Goal: Find specific page/section: Find specific page/section

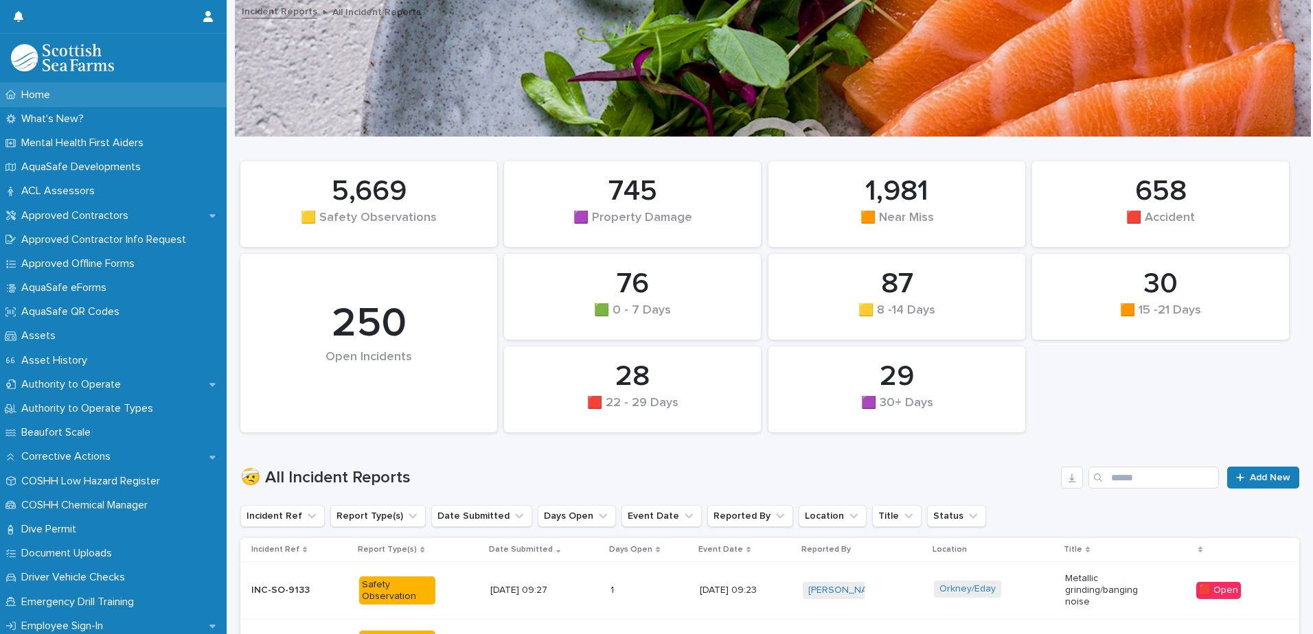
click at [86, 95] on div "Home" at bounding box center [113, 95] width 227 height 24
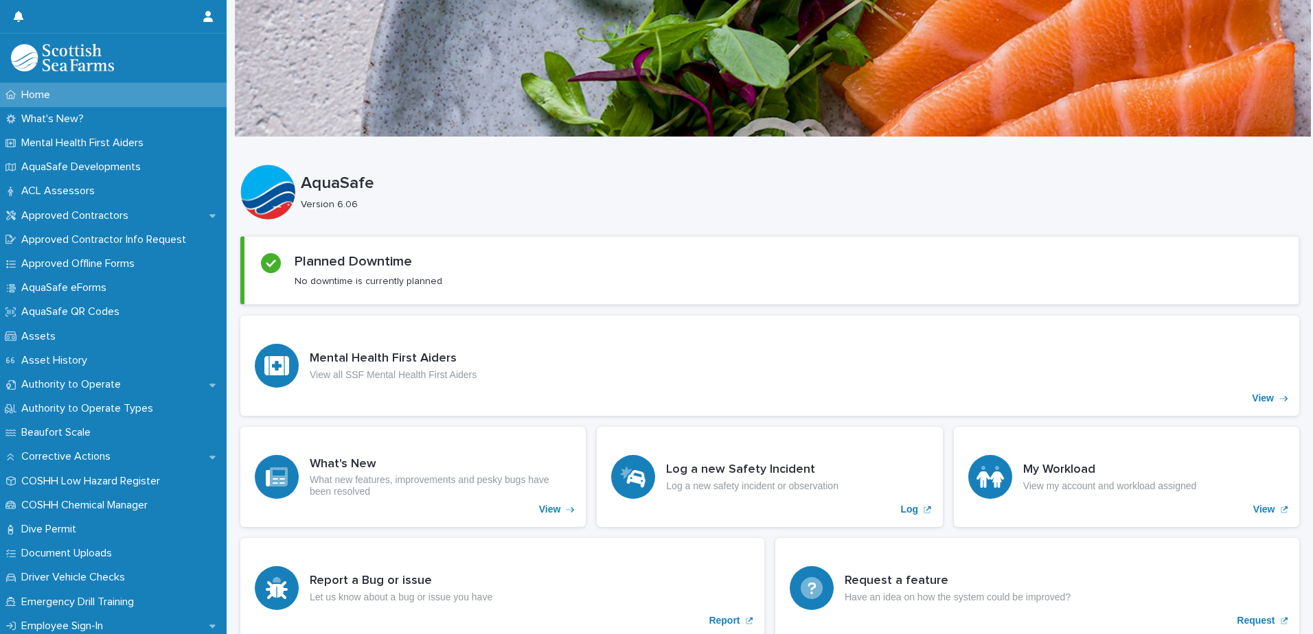
scroll to position [137, 0]
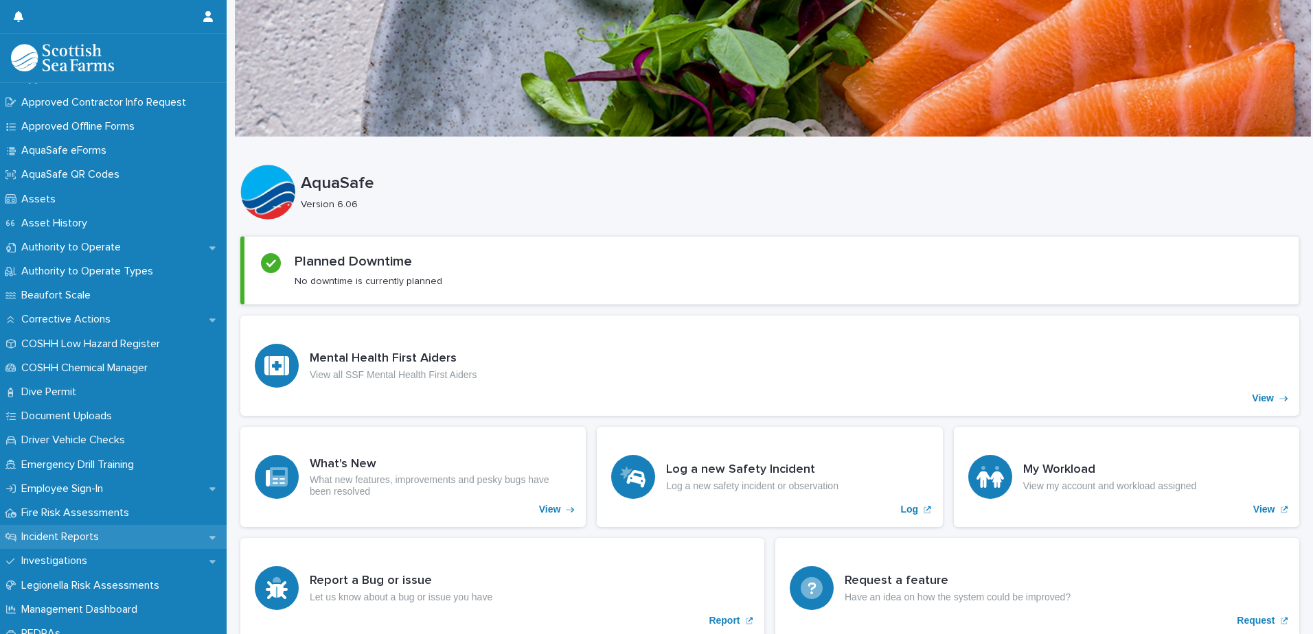
click at [67, 535] on p "Incident Reports" at bounding box center [63, 537] width 94 height 13
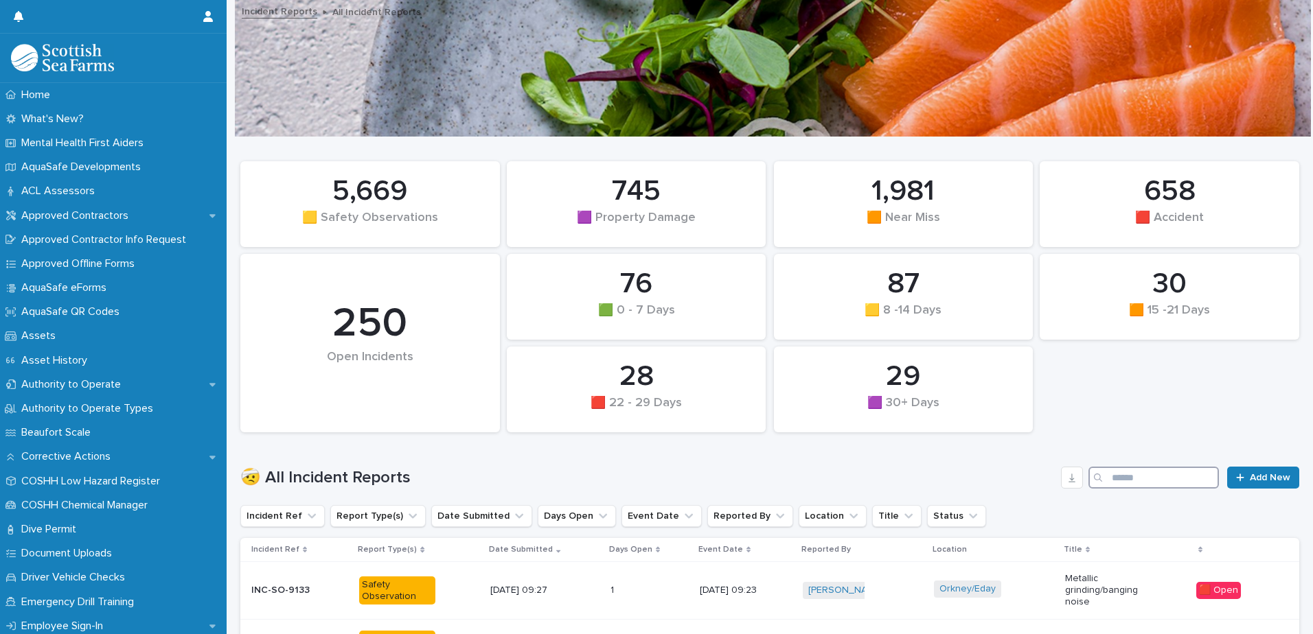
click at [1138, 476] on input "Search" at bounding box center [1153, 478] width 130 height 22
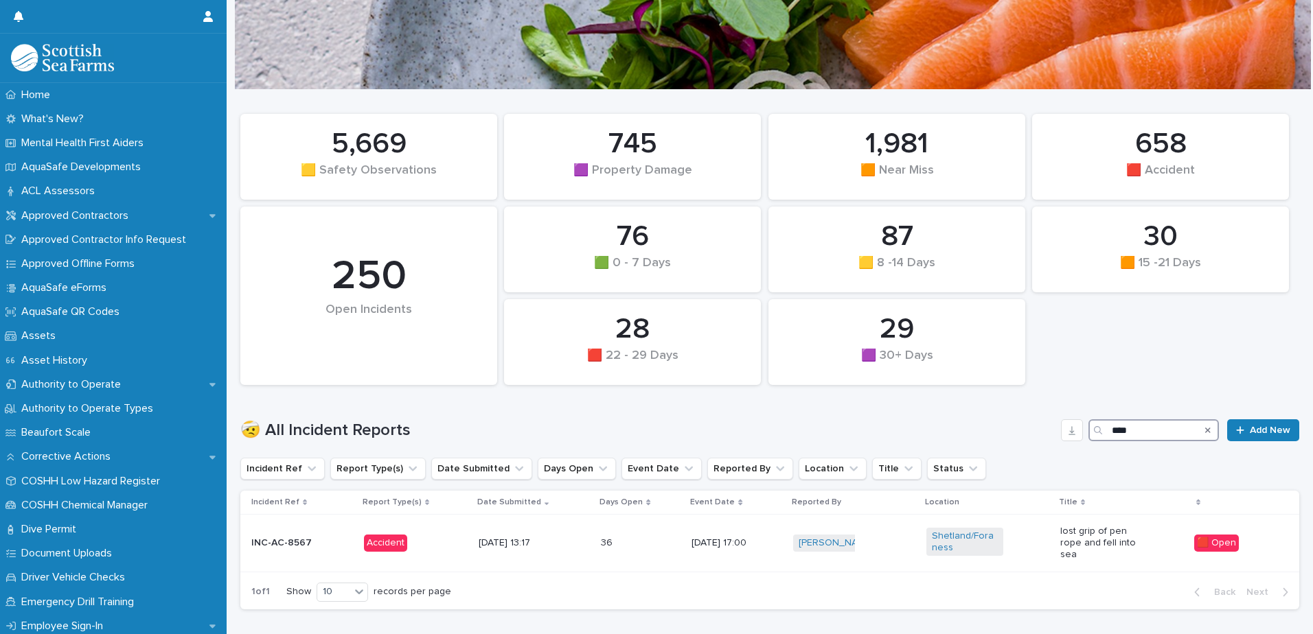
scroll to position [113, 0]
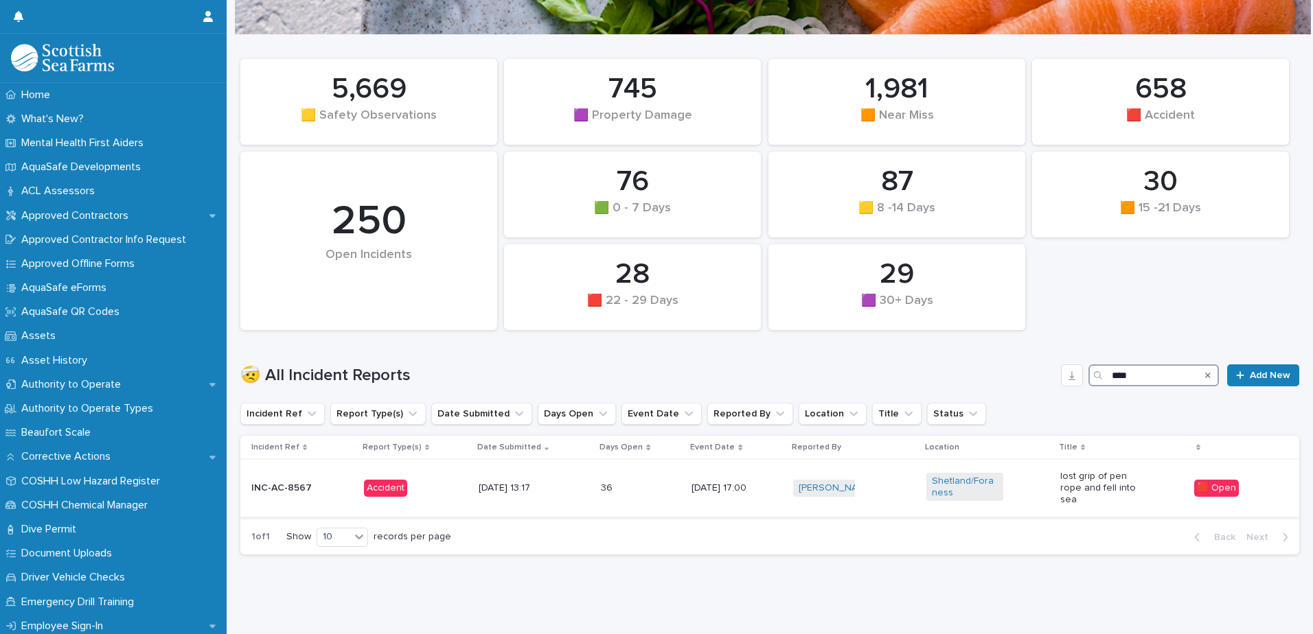
type input "****"
click at [884, 483] on div "[PERSON_NAME] + 0" at bounding box center [854, 488] width 123 height 28
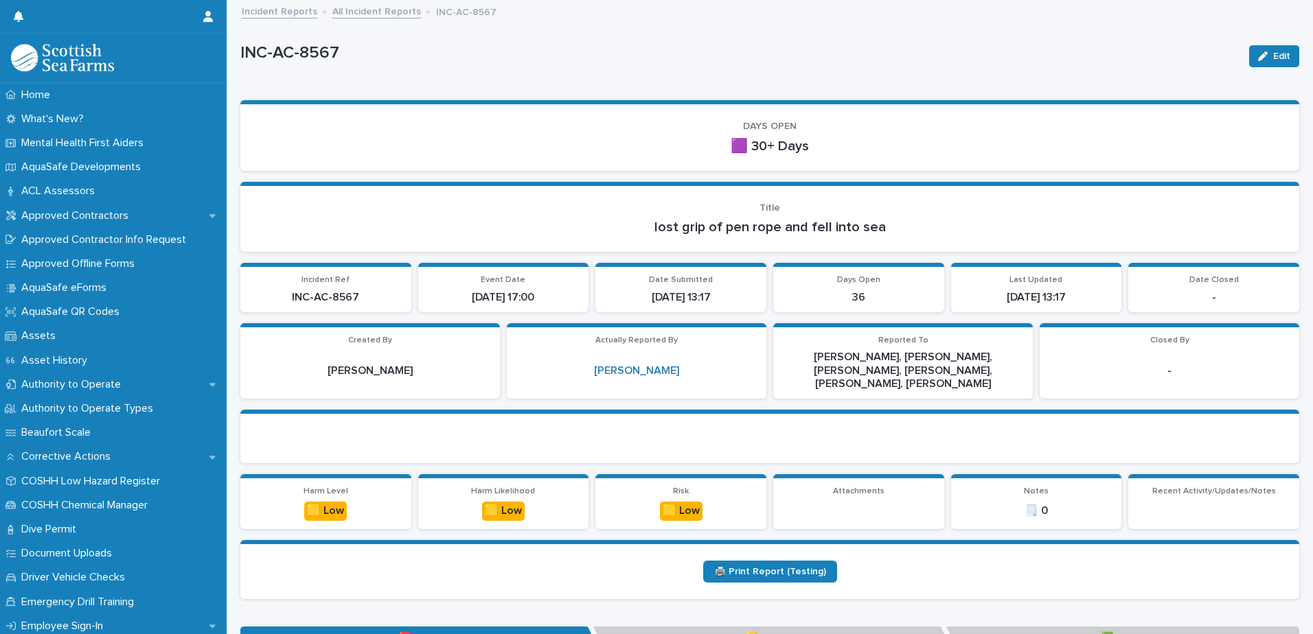
click at [292, 12] on link "Incident Reports" at bounding box center [280, 11] width 76 height 16
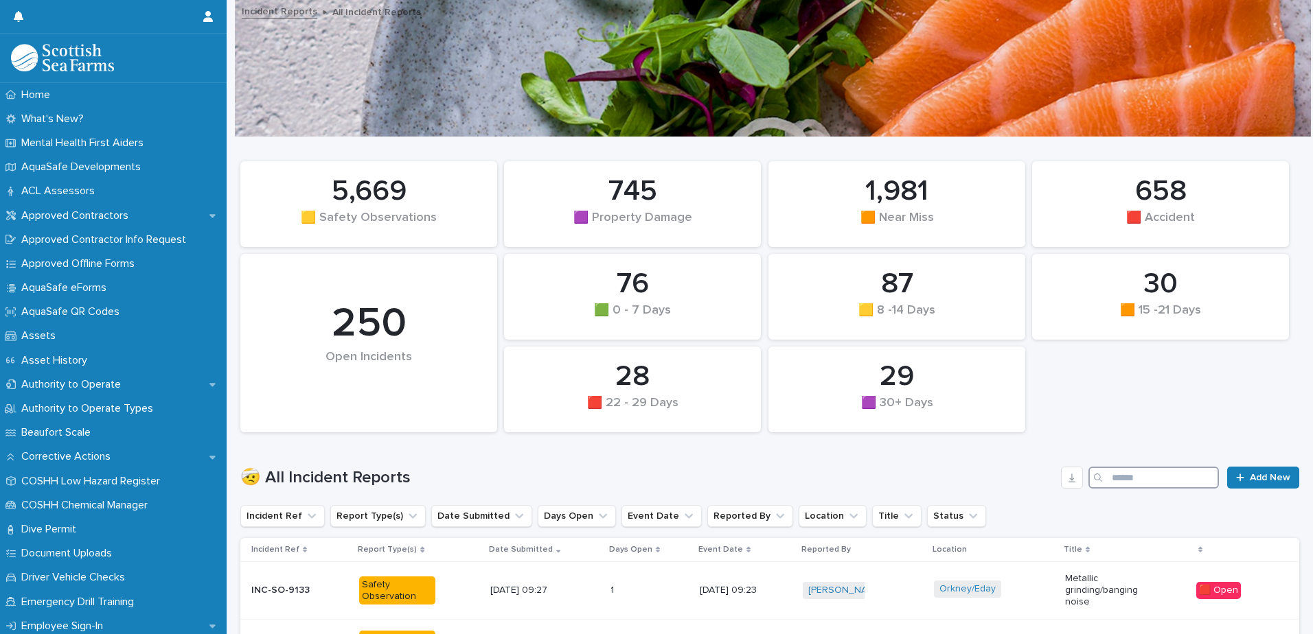
click at [1143, 478] on input "Search" at bounding box center [1153, 478] width 130 height 22
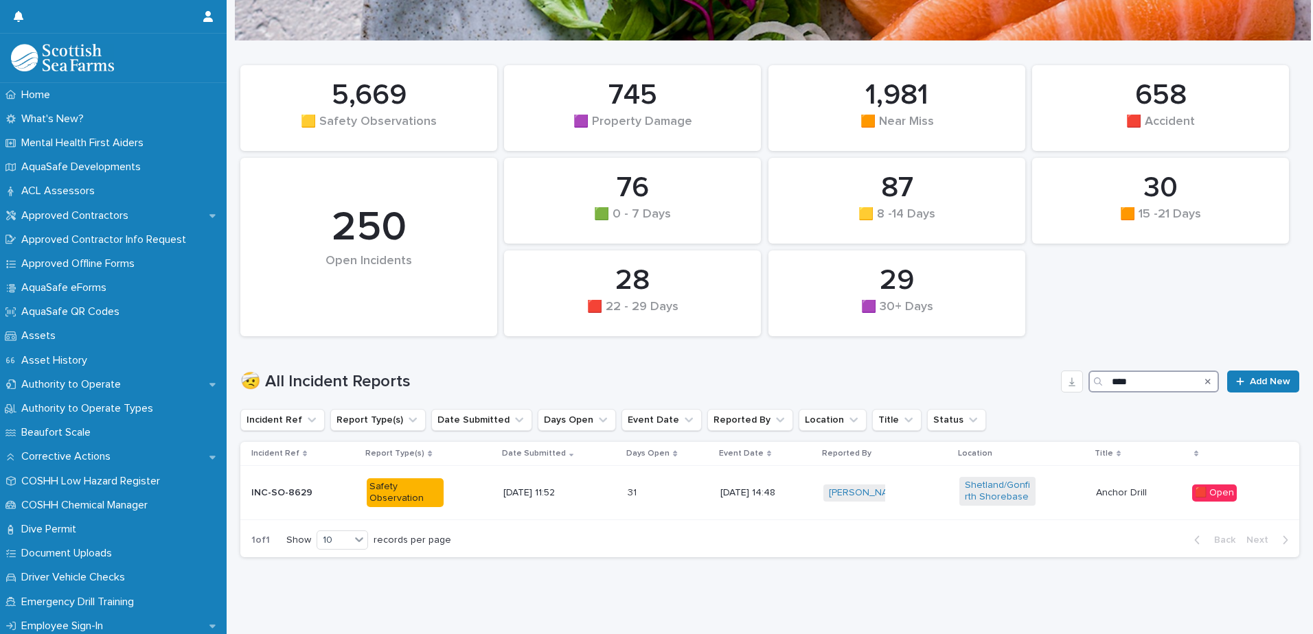
scroll to position [109, 0]
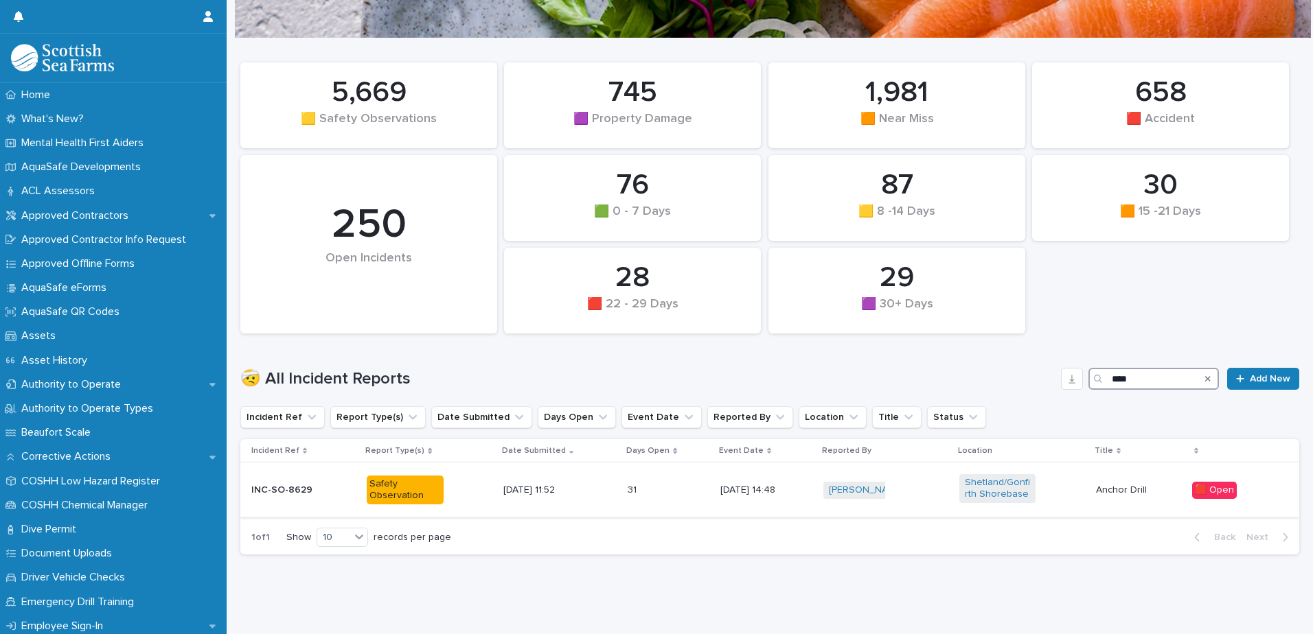
type input "****"
click at [658, 485] on div "31 31" at bounding box center [668, 490] width 82 height 23
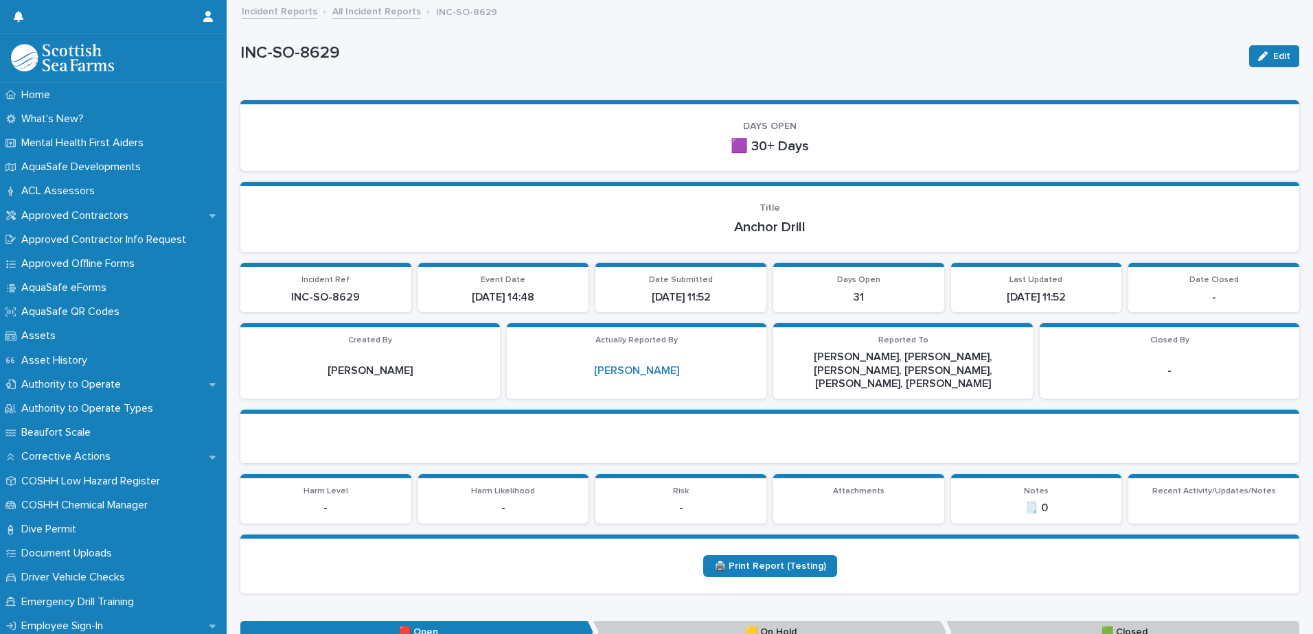
click at [287, 14] on link "Incident Reports" at bounding box center [280, 11] width 76 height 16
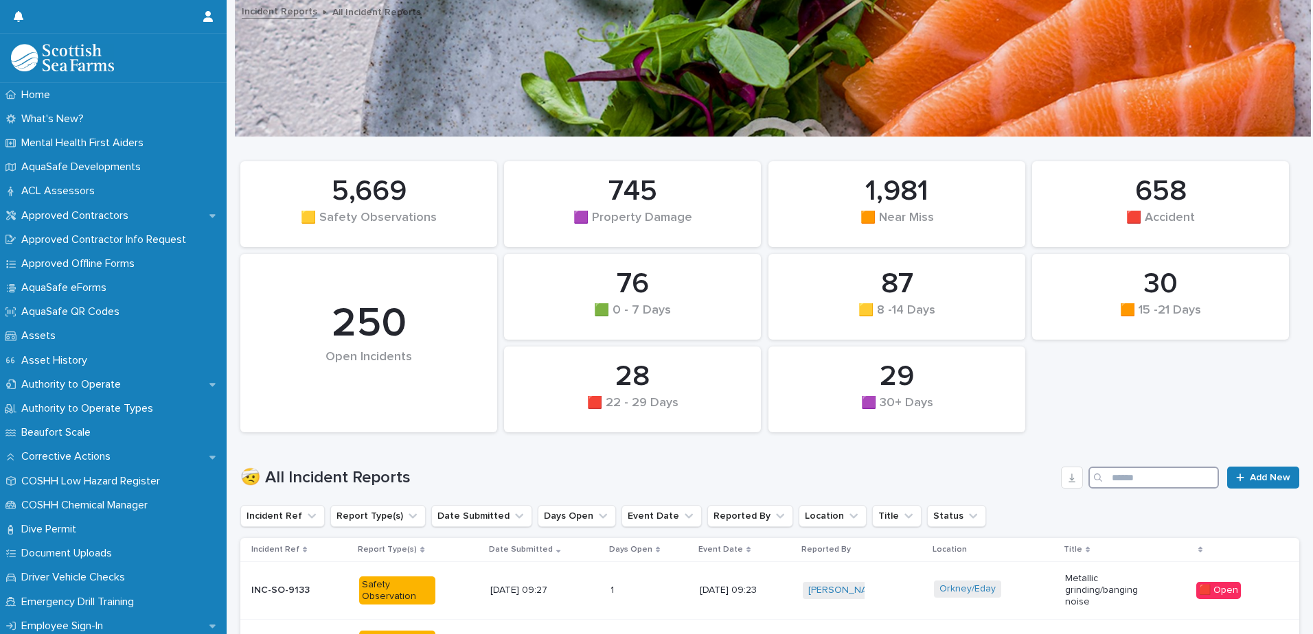
click at [1145, 478] on input "Search" at bounding box center [1153, 478] width 130 height 22
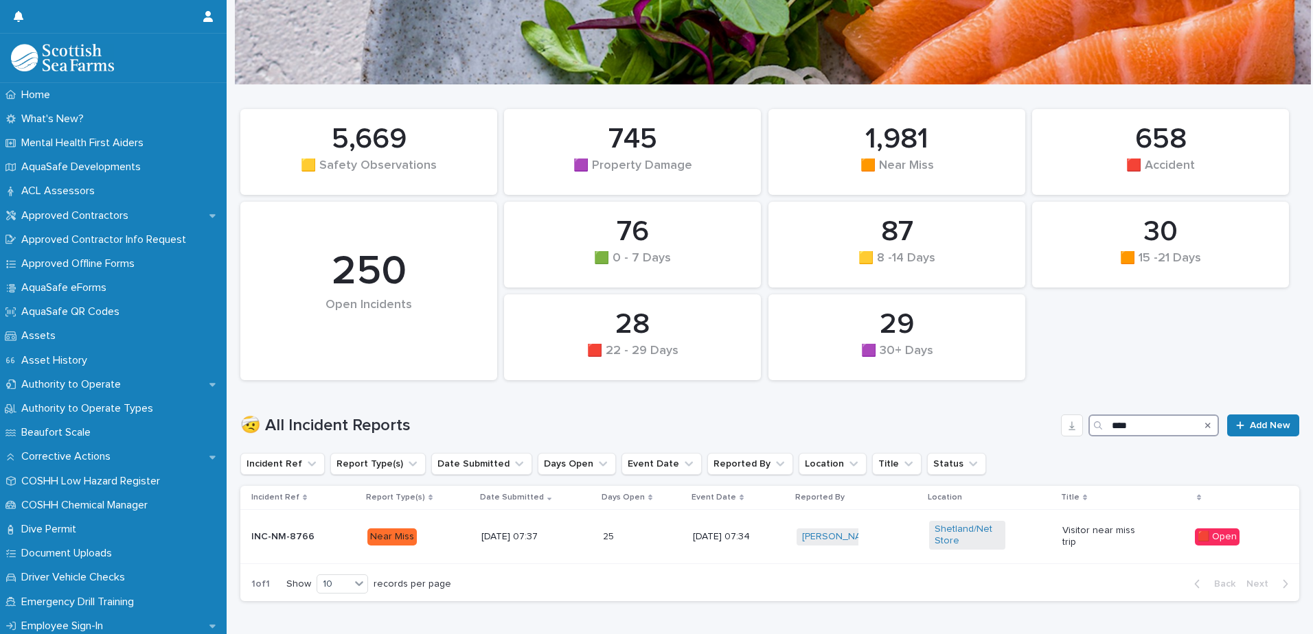
scroll to position [109, 0]
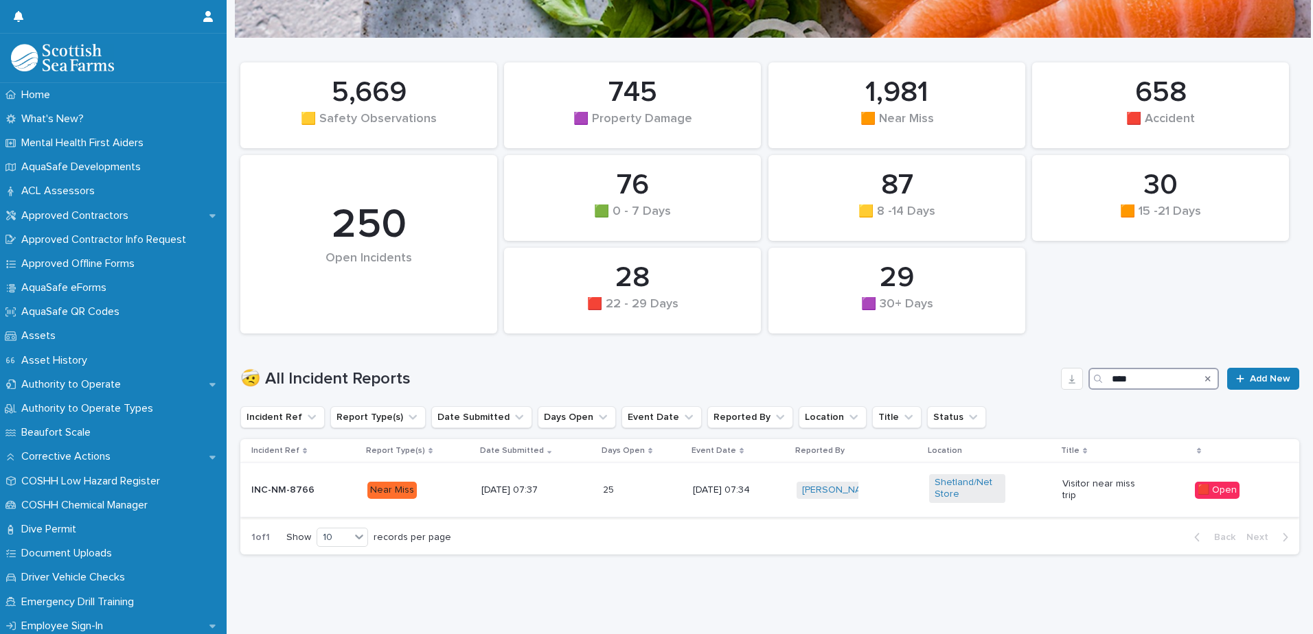
type input "****"
click at [758, 484] on div "[DATE] 07:34" at bounding box center [739, 490] width 93 height 23
